Goal: Navigation & Orientation: Find specific page/section

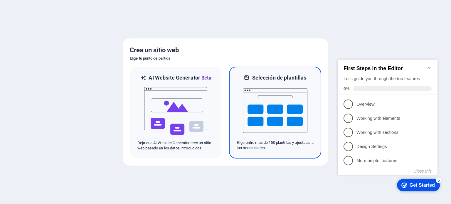
click at [285, 108] on img at bounding box center [275, 110] width 65 height 59
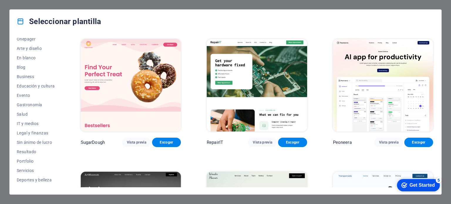
scroll to position [61, 0]
click at [31, 122] on span "IT y medios" at bounding box center [36, 122] width 38 height 5
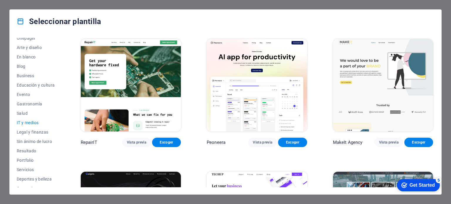
drag, startPoint x: 434, startPoint y: 71, endPoint x: 433, endPoint y: 104, distance: 33.5
click at [433, 98] on div "Todas las plantillas Mis plantillas Nueva Popular Landing page Multipager Onepa…" at bounding box center [226, 113] width 432 height 161
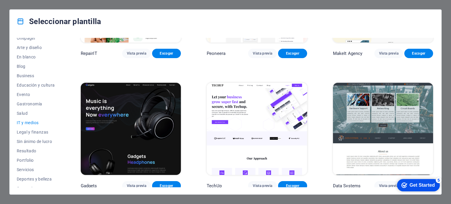
scroll to position [93, 0]
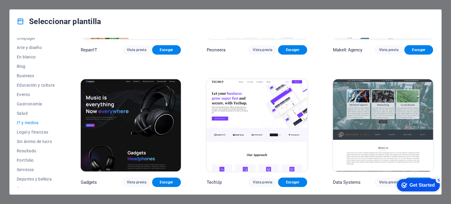
click at [433, 163] on div "RepairIT Vista previa Escoger Peoneera Vista previa Escoger MakeIt Agency Vista…" at bounding box center [257, 198] width 355 height 507
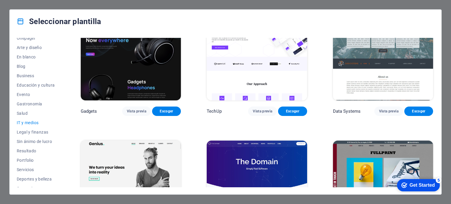
scroll to position [180, 0]
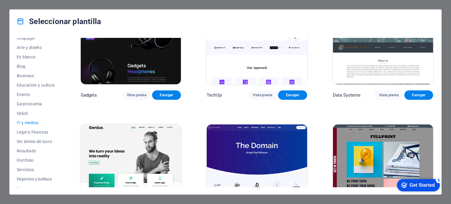
click at [432, 164] on div "RepairIT Vista previa Escoger Peoneera Vista previa Escoger MakeIt Agency Vista…" at bounding box center [257, 111] width 355 height 507
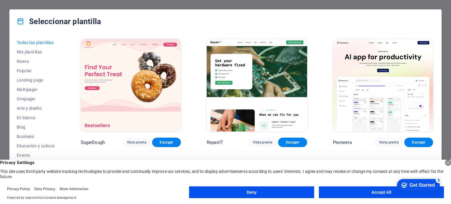
click at [368, 194] on button "Accept All" at bounding box center [381, 193] width 125 height 12
